Goal: Use online tool/utility: Utilize a website feature to perform a specific function

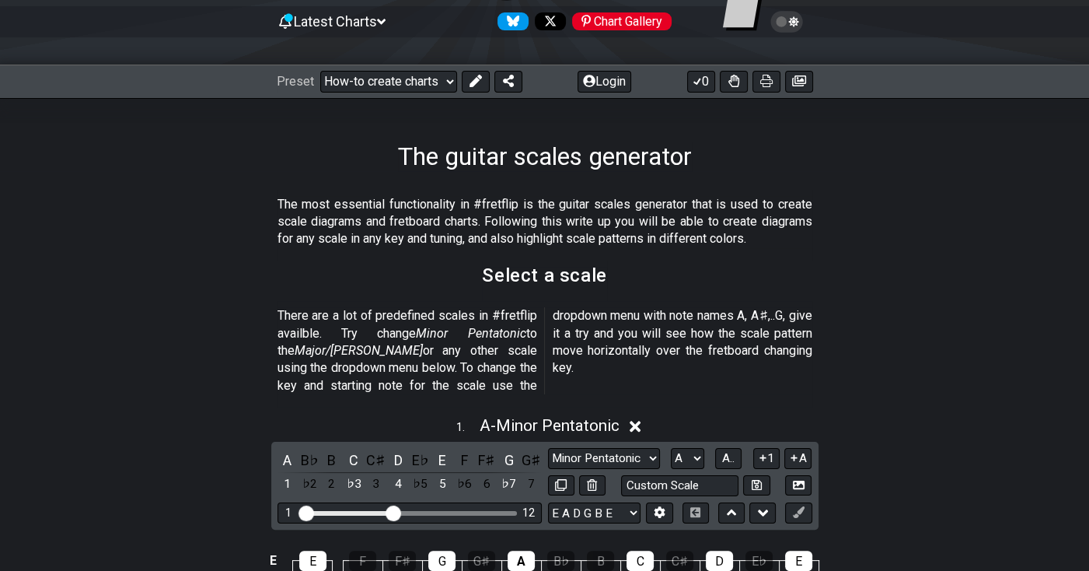
scroll to position [389, 0]
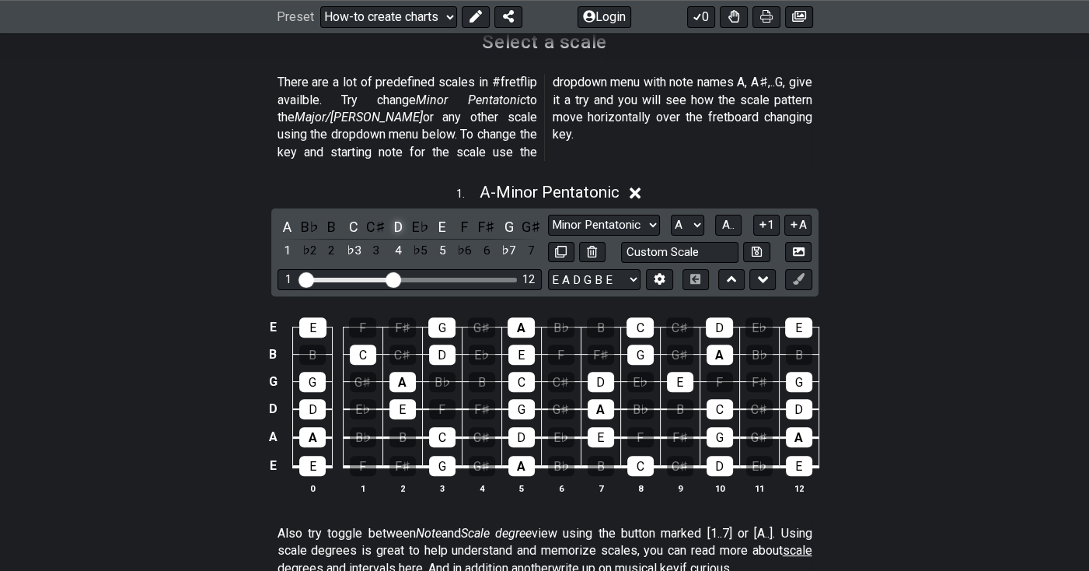
click at [394, 216] on div "D" at bounding box center [398, 226] width 20 height 21
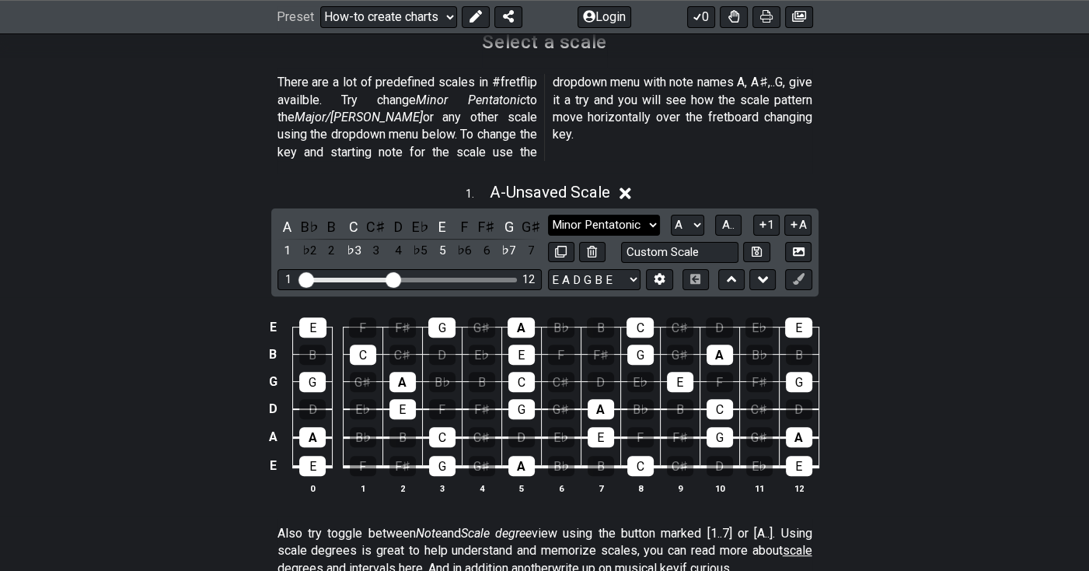
click at [653, 215] on select "Minor Pentatonic New Scale Minor Pentatonic Major Pentatonic Minor Blues Major …" at bounding box center [604, 225] width 112 height 21
select select "Dorian"
click at [548, 215] on select "Minor Pentatonic New Scale Minor Pentatonic Major Pentatonic Minor Blues Major …" at bounding box center [604, 225] width 112 height 21
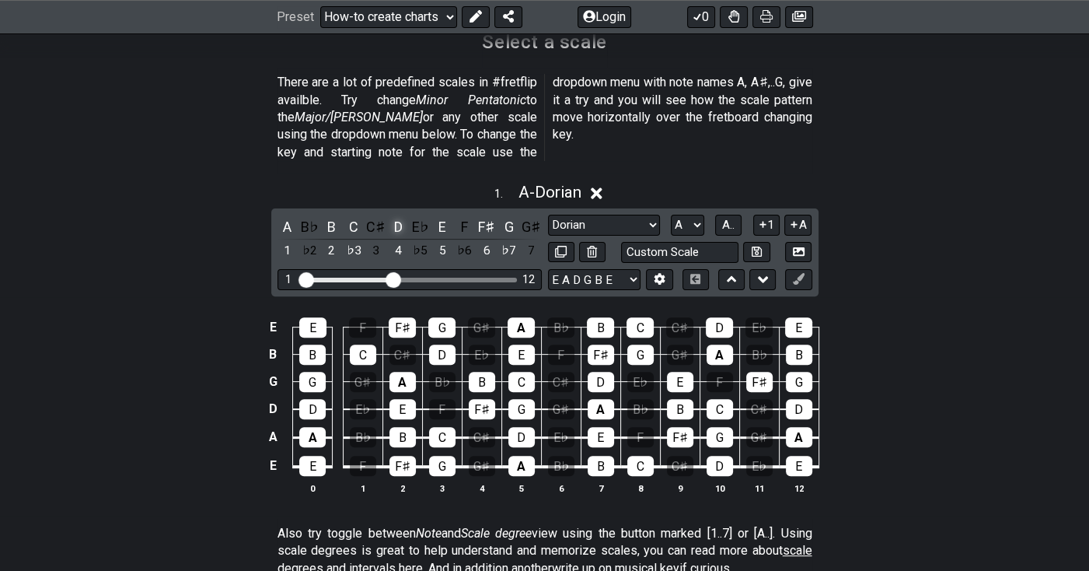
click at [394, 216] on div "D" at bounding box center [398, 226] width 20 height 21
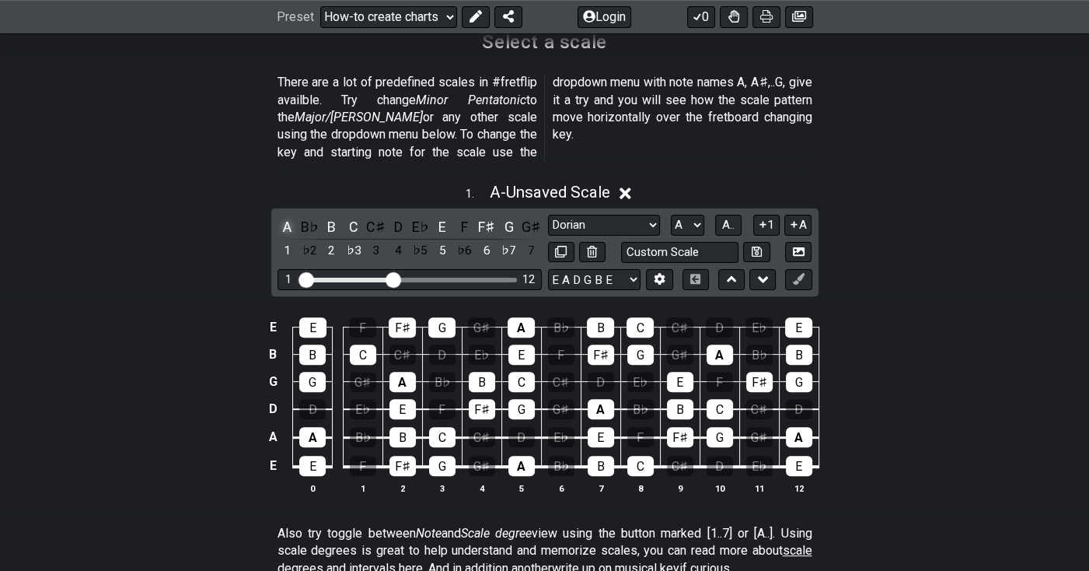
click at [286, 216] on div "A" at bounding box center [288, 226] width 20 height 21
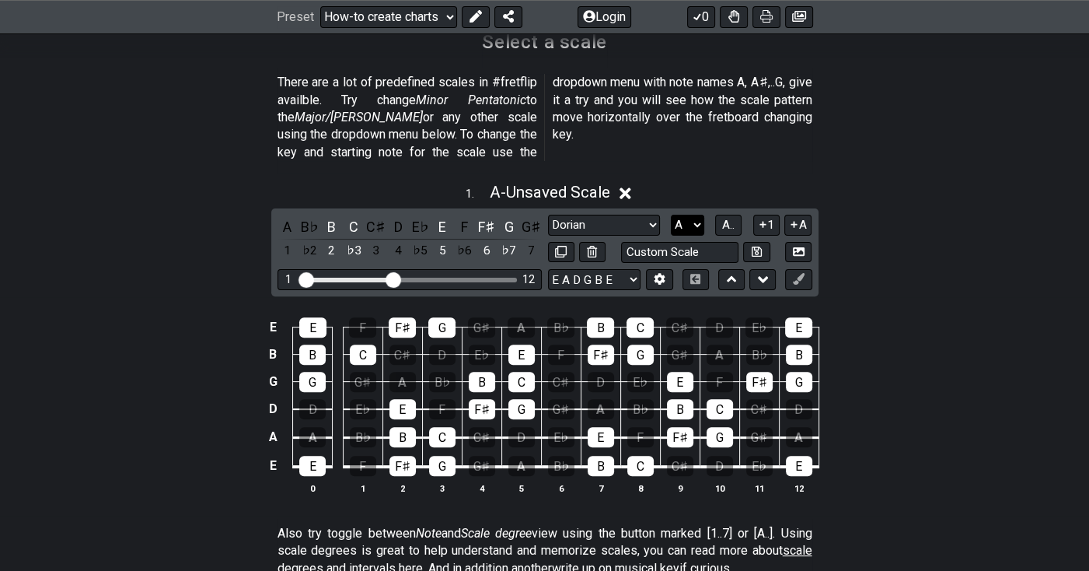
click at [697, 215] on select "A♭ A A♯ B♭ B C C♯ D♭ D D♯ E♭ E F F♯ G♭ G G♯" at bounding box center [687, 225] width 33 height 21
select select "D"
click at [671, 215] on select "A♭ A A♯ B♭ B C C♯ D♭ D D♯ E♭ E F F♯ G♭ G G♯" at bounding box center [687, 225] width 33 height 21
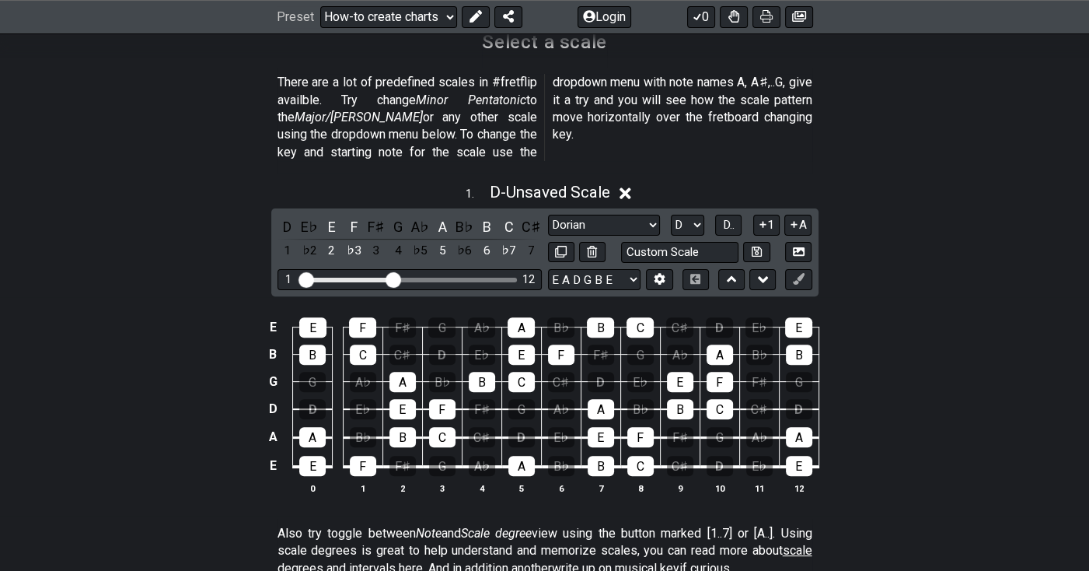
click at [631, 185] on icon at bounding box center [626, 193] width 12 height 16
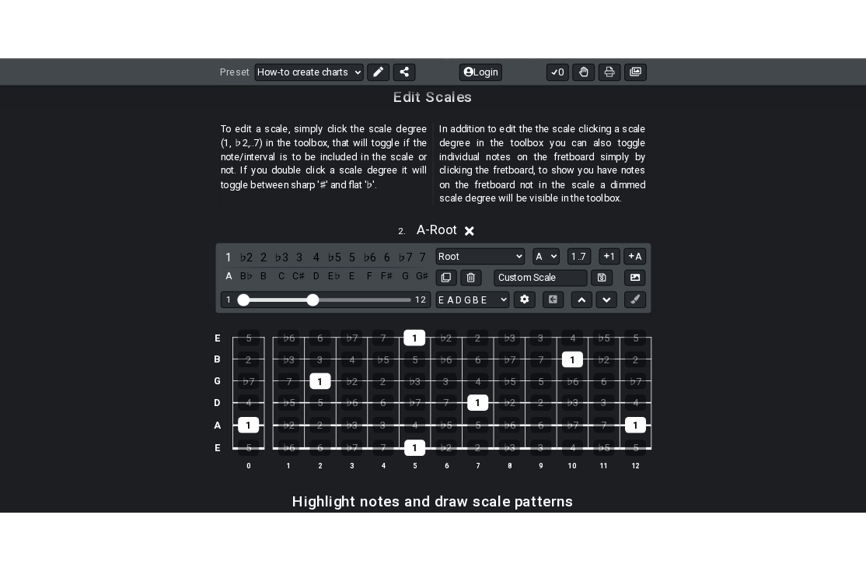
scroll to position [933, 0]
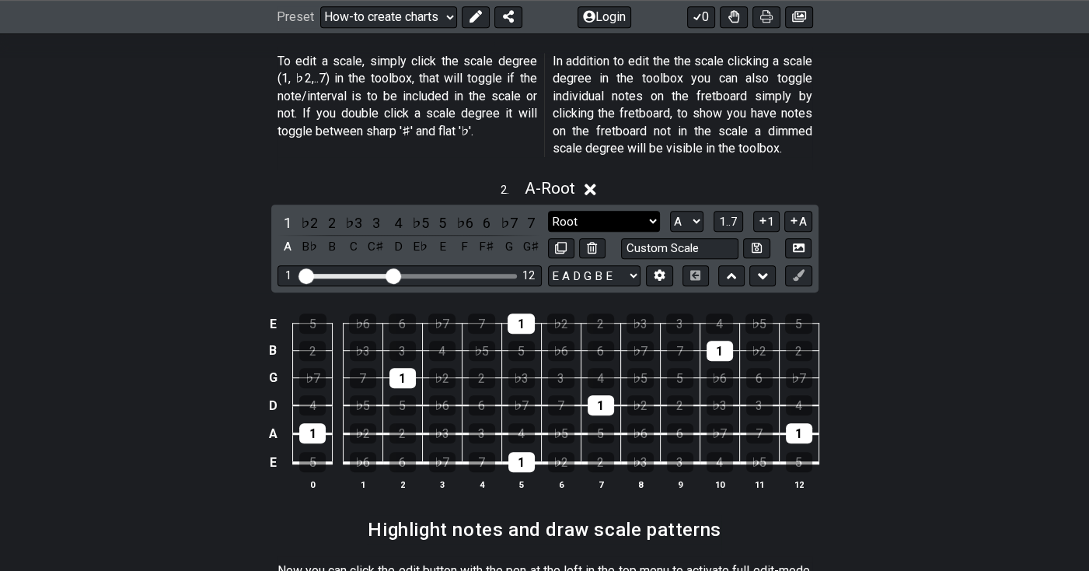
click at [653, 211] on select "Root Root Minor Pentatonic Major Pentatonic Minor Blues Major Blues Major / [PE…" at bounding box center [604, 221] width 112 height 21
select select "Dorian"
click at [548, 211] on select "Root Root Minor Pentatonic Major Pentatonic Minor Blues Major Blues Major / [PE…" at bounding box center [604, 221] width 112 height 21
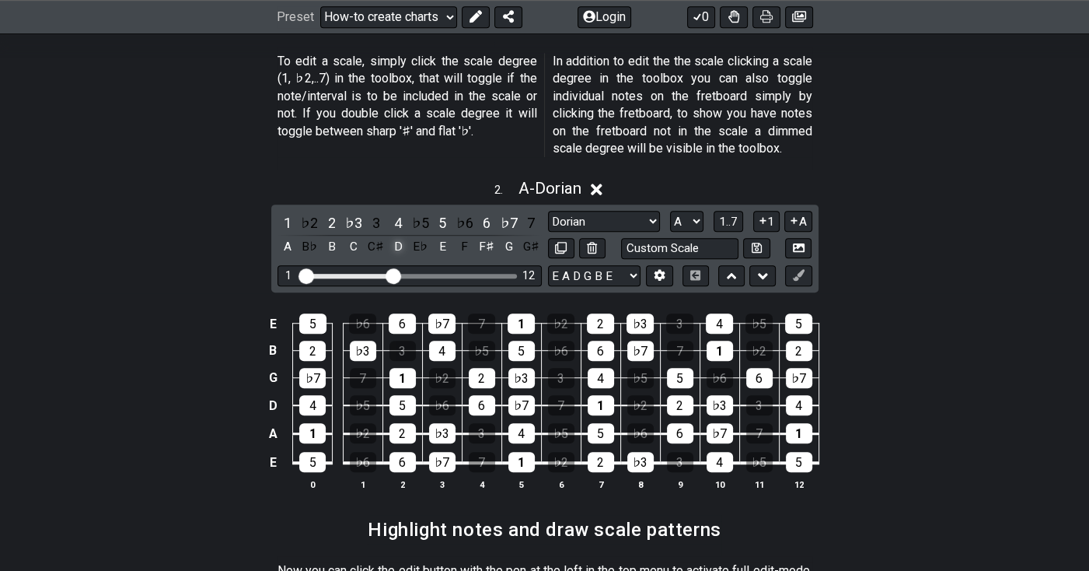
click at [397, 236] on div "D" at bounding box center [398, 246] width 20 height 21
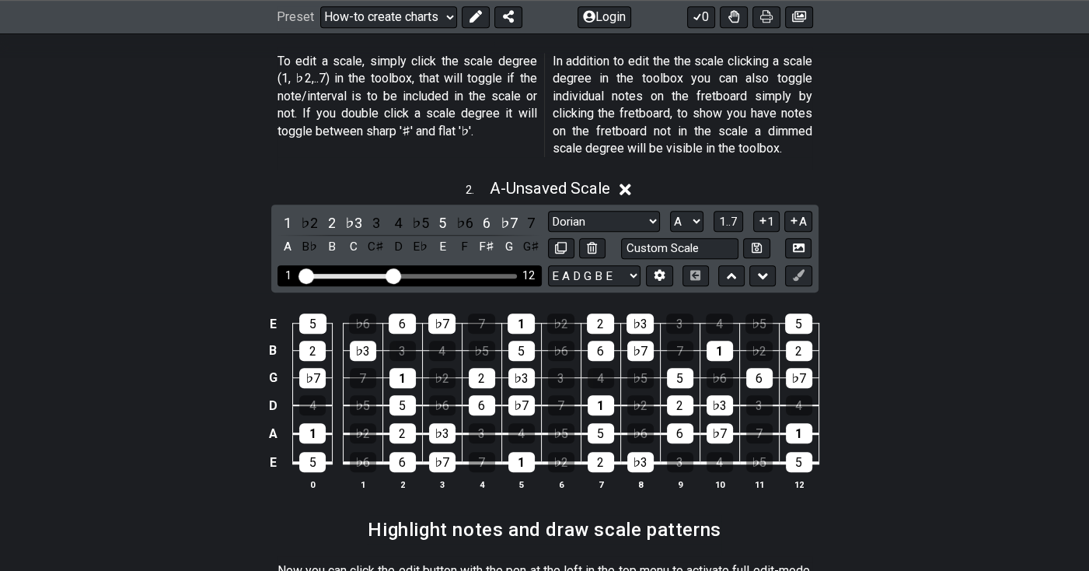
click at [416, 265] on div "1 12" at bounding box center [410, 275] width 264 height 21
click at [423, 265] on div "1 12" at bounding box center [410, 275] width 264 height 21
drag, startPoint x: 398, startPoint y: 258, endPoint x: 430, endPoint y: 270, distance: 33.9
click at [430, 274] on input "Visible fret range" at bounding box center [409, 274] width 221 height 0
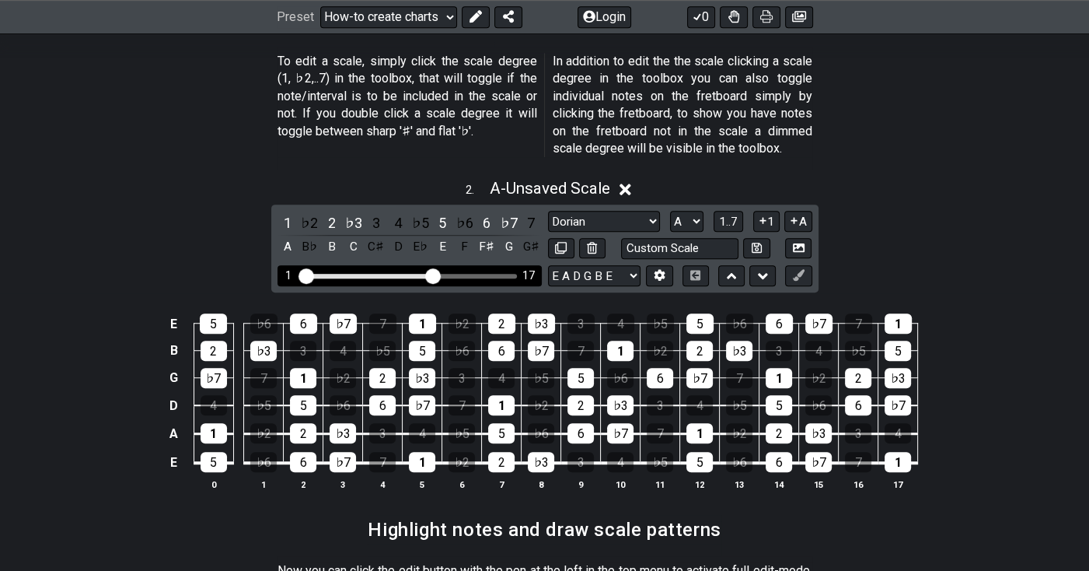
click at [417, 274] on div "Visible fret range" at bounding box center [369, 276] width 134 height 5
click at [394, 274] on div "Visible fret range" at bounding box center [369, 276] width 134 height 5
click at [420, 274] on input "Visible fret range" at bounding box center [409, 274] width 221 height 0
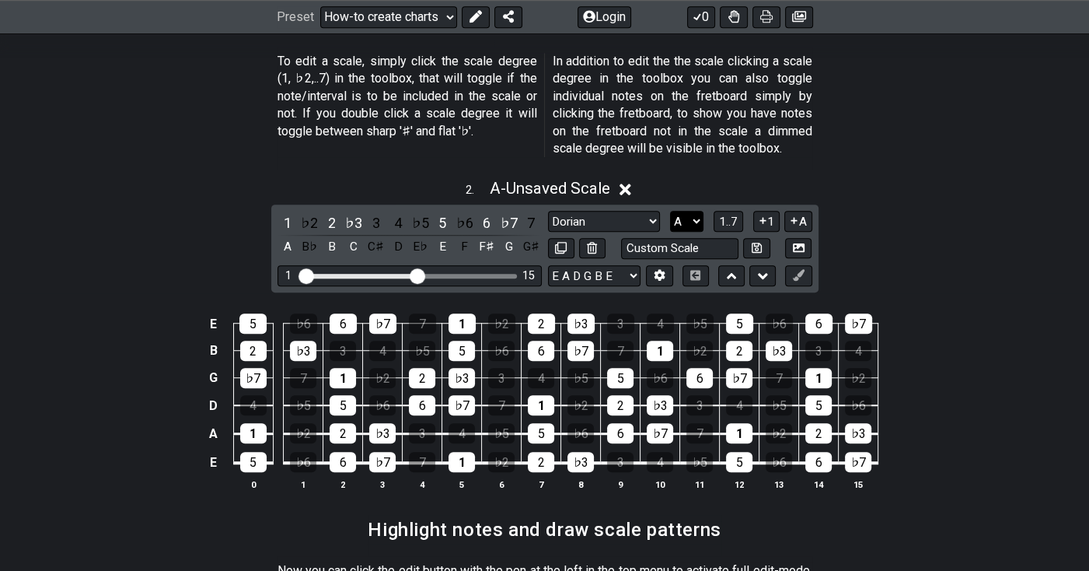
click at [691, 211] on select "A♭ A A♯ B♭ B C C♯ D♭ D D♯ E♭ E F F♯ G♭ G G♯" at bounding box center [686, 221] width 33 height 21
select select "D"
click at [670, 211] on select "A♭ A A♯ B♭ B C C♯ D♭ D D♯ E♭ E F F♯ G♭ G G♯" at bounding box center [686, 221] width 33 height 21
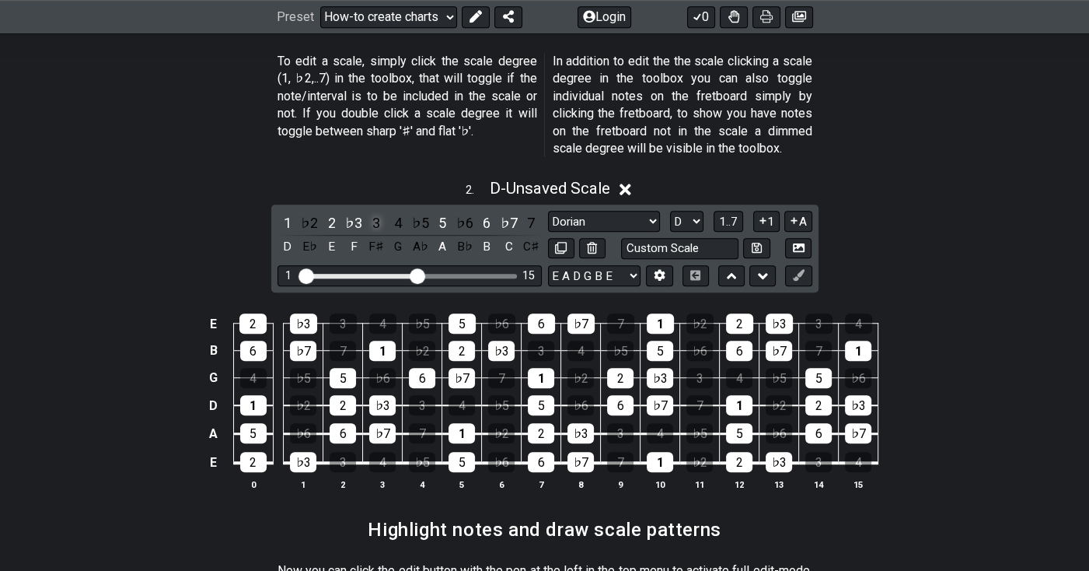
click at [379, 212] on div "3" at bounding box center [376, 222] width 20 height 21
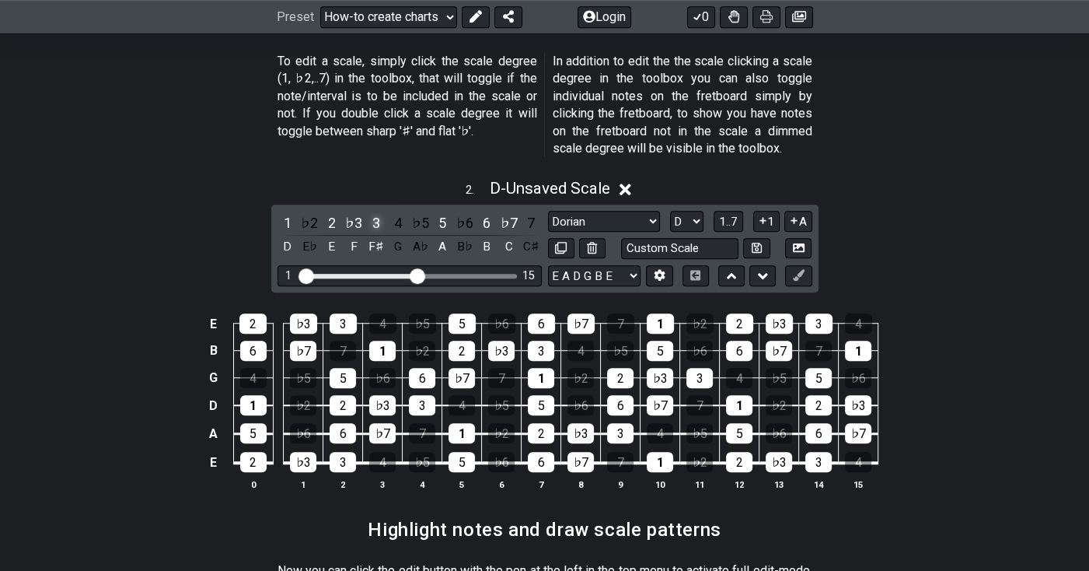
click at [379, 212] on div "3" at bounding box center [376, 222] width 20 height 21
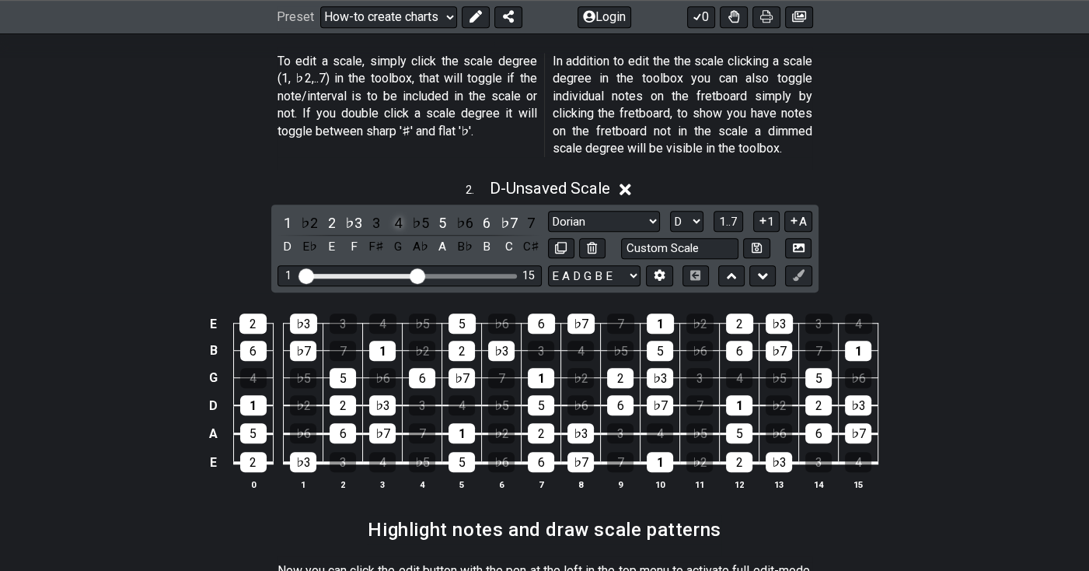
click at [397, 212] on div "4" at bounding box center [398, 222] width 20 height 21
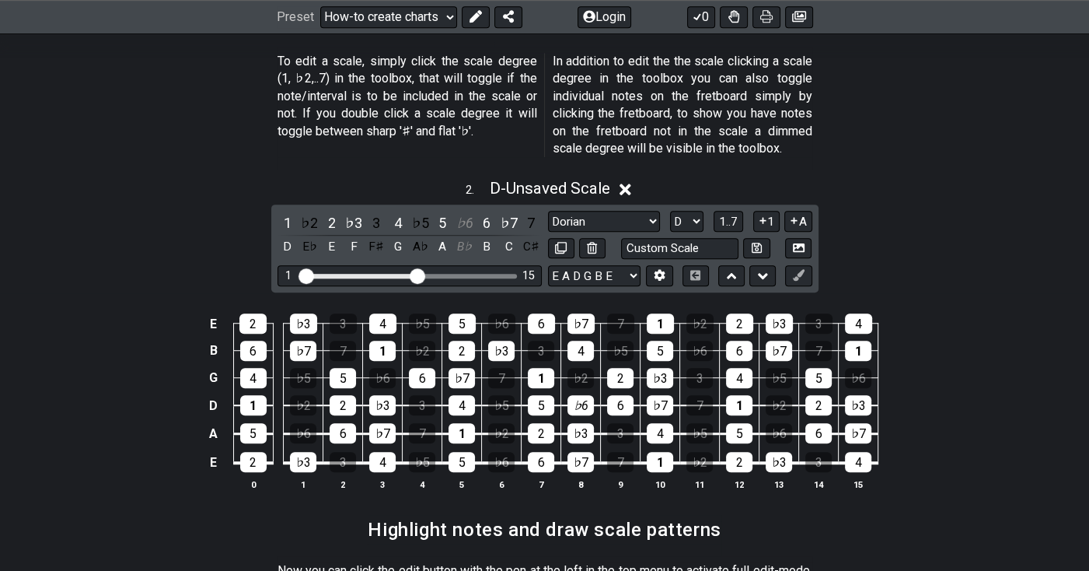
drag, startPoint x: 589, startPoint y: 384, endPoint x: 124, endPoint y: 393, distance: 465.7
click at [124, 393] on div "E 2 ♭3 3 4 ♭5 5 ♭6 6 ♭7 7 1 ♭2 2 ♭3 3 4 B 6 ♭7 7 1 ♭2 2 ♭3 3 4 ♭5 5 ♭6 6 ♭7 7 1…" at bounding box center [544, 402] width 1089 height 218
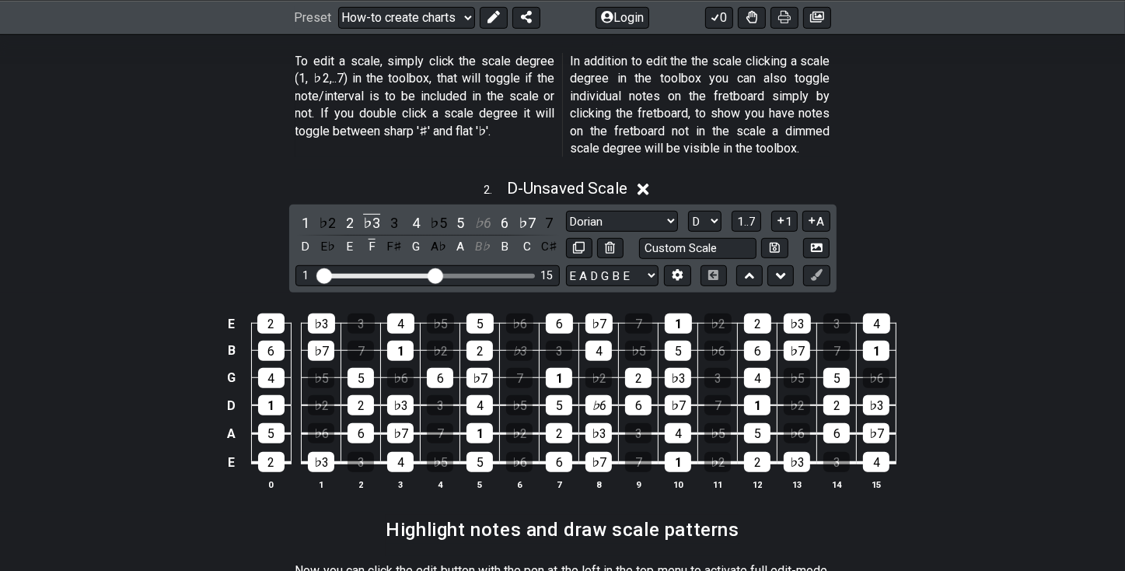
drag, startPoint x: 529, startPoint y: 327, endPoint x: 121, endPoint y: 199, distance: 426.8
click at [121, 199] on div "2 . D - Unsaved Scale 1 ♭2 2 ♭3 3 4 ♭5 5 ♭6 6 ♭7 7 D E♭ E F F♯ G A♭ A B♭ B C C♯…" at bounding box center [562, 340] width 1125 height 342
click at [672, 211] on select "Root Root Minor Pentatonic Major Pentatonic Minor Blues Major Blues Major / [PE…" at bounding box center [622, 221] width 112 height 21
select select "Phrygian Dominant"
click at [566, 211] on select "Root Root Minor Pentatonic Major Pentatonic Minor Blues Major Blues Major / [PE…" at bounding box center [622, 221] width 112 height 21
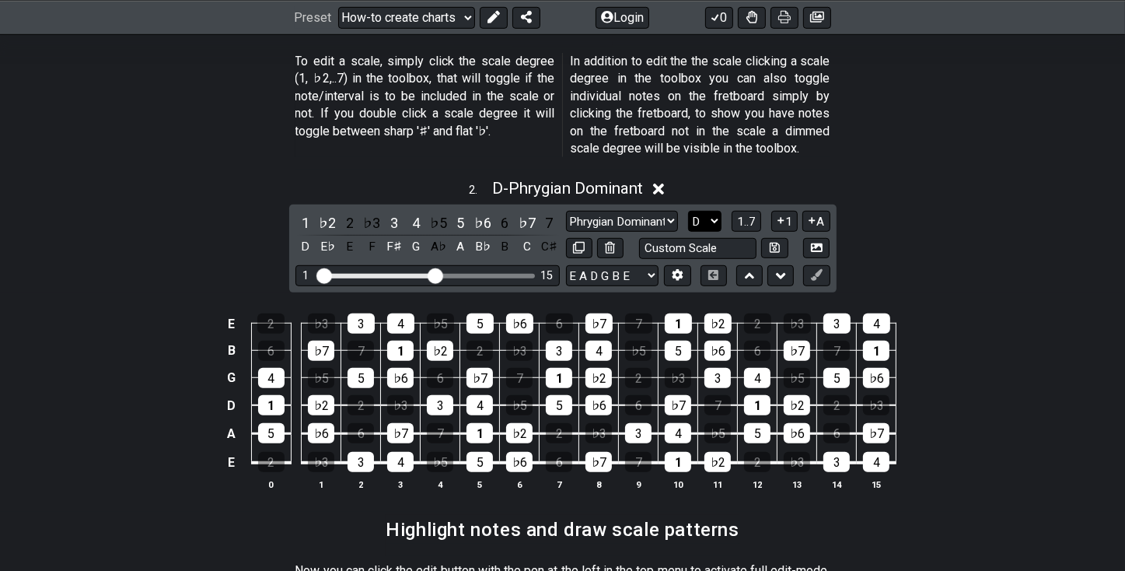
click at [712, 211] on select "A♭ A A♯ B♭ B C C♯ D♭ D D♯ E♭ E F F♯ G♭ G G♯" at bounding box center [704, 221] width 33 height 21
select select "E"
click at [688, 211] on select "A♭ A A♯ B♭ B C C♯ D♭ D D♯ E♭ E F F♯ G♭ G G♯" at bounding box center [704, 221] width 33 height 21
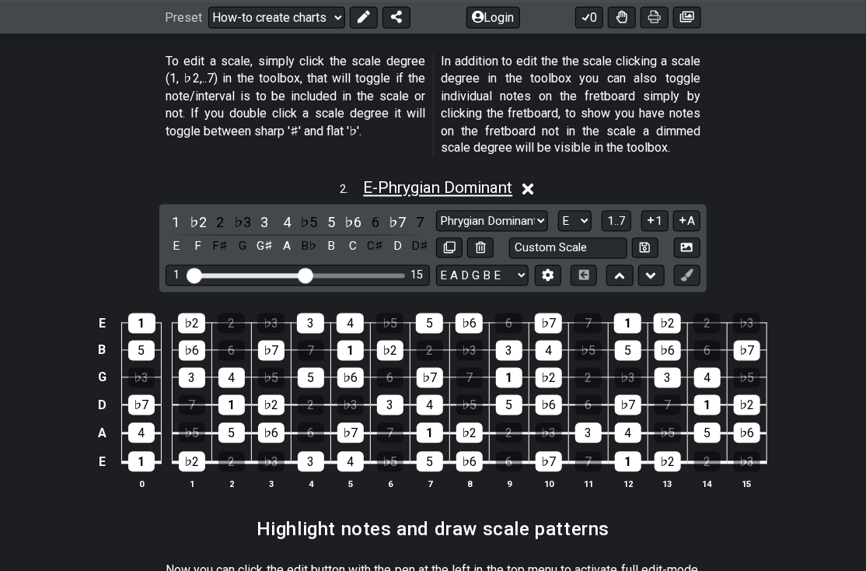
click at [365, 179] on span "E - Phrygian Dominant" at bounding box center [437, 188] width 149 height 19
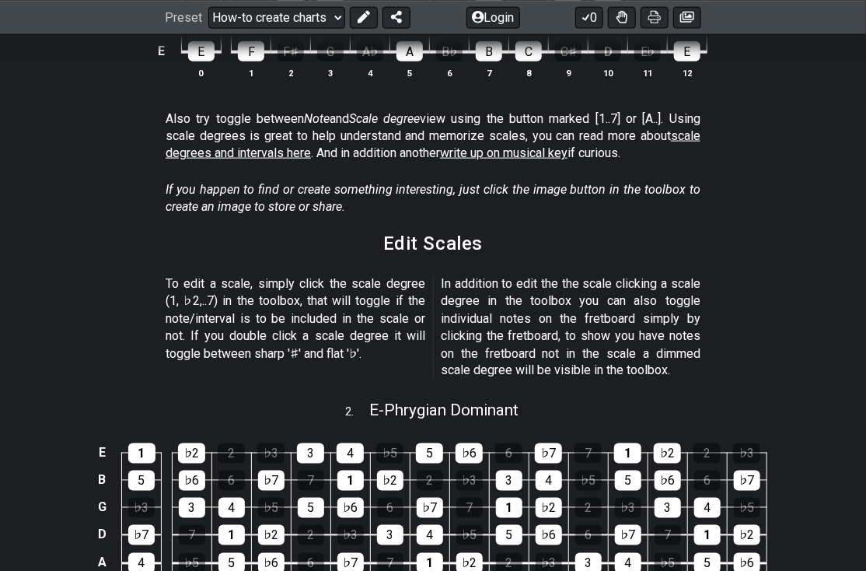
scroll to position [855, 0]
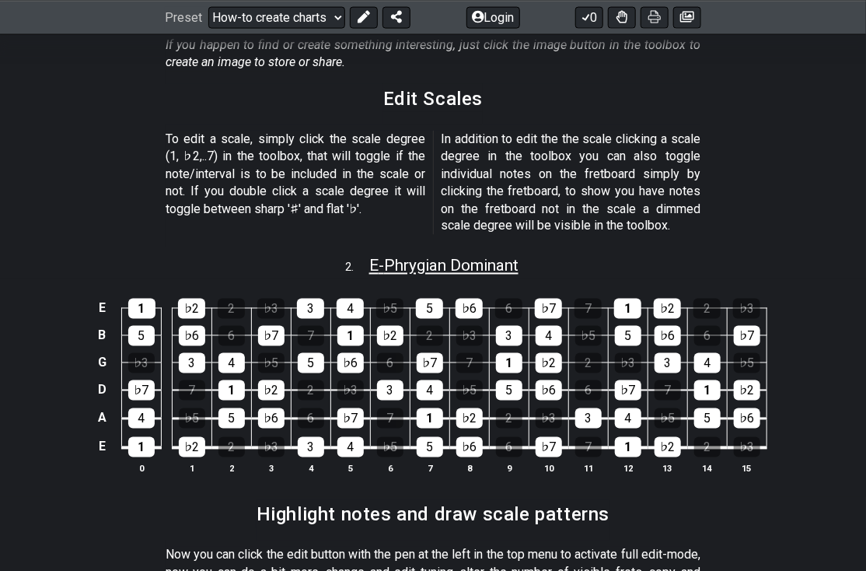
click at [461, 257] on span "E - Phrygian Dominant" at bounding box center [443, 266] width 149 height 19
select select "Phrygian Dominant"
select select "E"
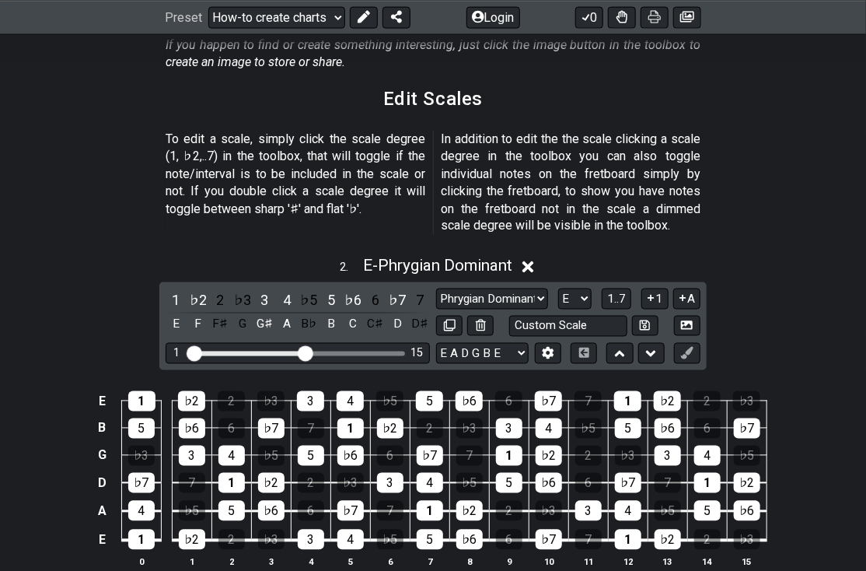
scroll to position [933, 0]
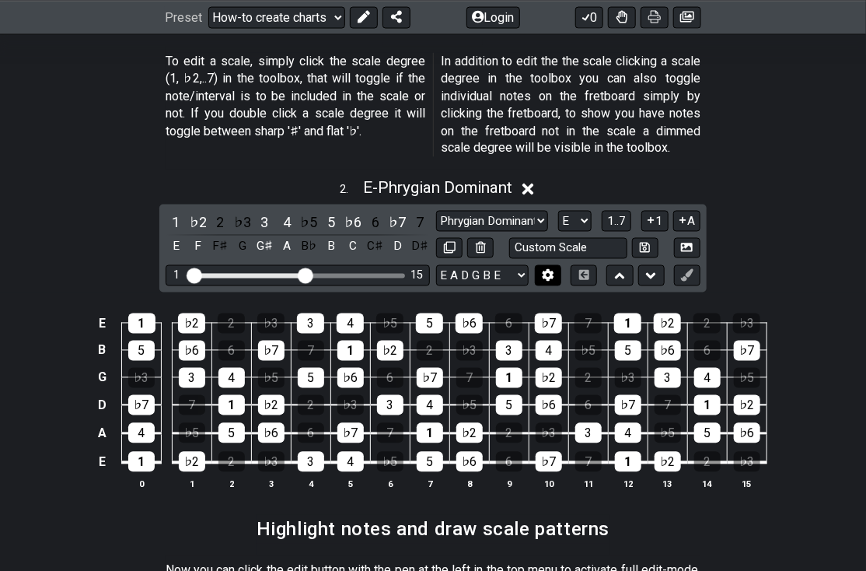
click at [553, 270] on icon at bounding box center [548, 276] width 11 height 12
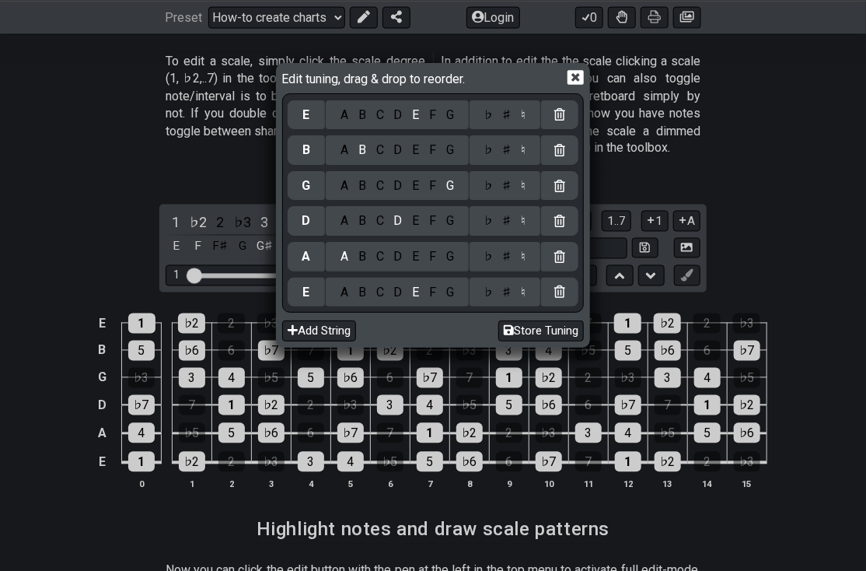
click at [782, 229] on div "Edit tuning, drag & drop to reorder. E A B C D E F G ♭ ♯ ♮ B A B C D E F G ♭ ♯ …" at bounding box center [433, 285] width 866 height 571
click at [574, 75] on icon at bounding box center [575, 77] width 16 height 16
